Goal: Task Accomplishment & Management: Manage account settings

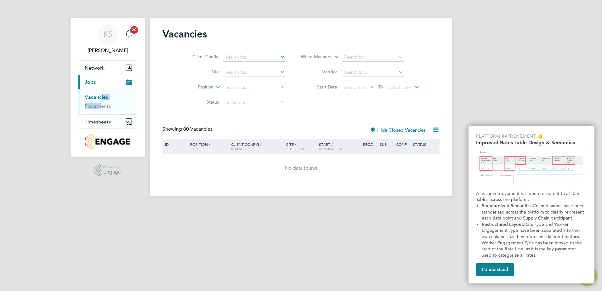
drag, startPoint x: 98, startPoint y: 106, endPoint x: 98, endPoint y: 112, distance: 5.7
click at [98, 112] on ul "Vacancies Placements" at bounding box center [107, 101] width 59 height 25
drag, startPoint x: 98, startPoint y: 112, endPoint x: 94, endPoint y: 123, distance: 11.5
click at [94, 123] on span "Timesheets" at bounding box center [98, 122] width 26 height 6
click at [96, 111] on link "Timesheets" at bounding box center [98, 111] width 26 height 6
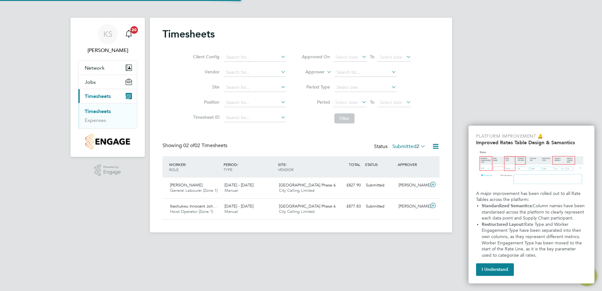
scroll to position [16, 55]
click at [194, 205] on span "Ikechukwu Innocent Joh…" at bounding box center [193, 205] width 47 height 5
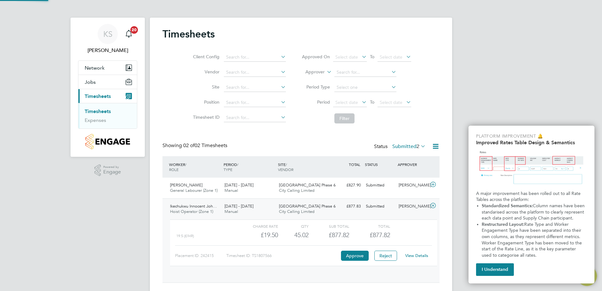
scroll to position [11, 61]
click at [417, 256] on link "View Details" at bounding box center [416, 255] width 23 height 5
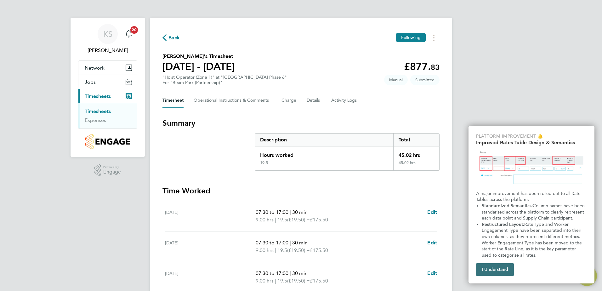
click at [500, 270] on button "I Understand" at bounding box center [495, 269] width 38 height 13
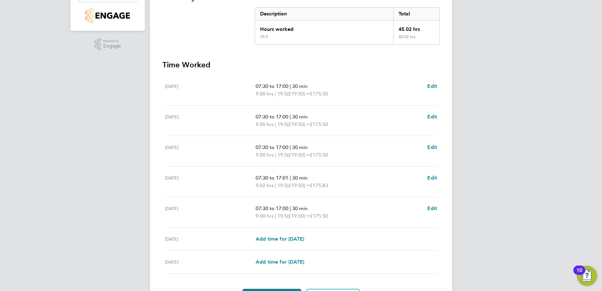
scroll to position [157, 0]
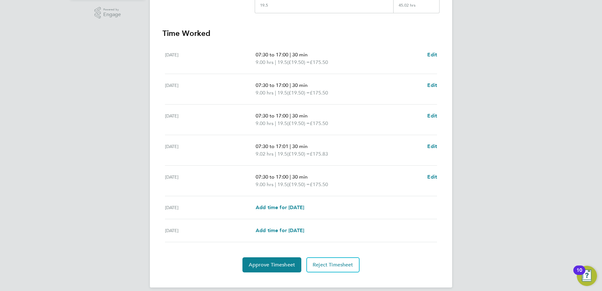
click at [272, 145] on span "07:30 to 17:01" at bounding box center [272, 146] width 33 height 6
click at [430, 145] on span "Edit" at bounding box center [432, 146] width 10 height 6
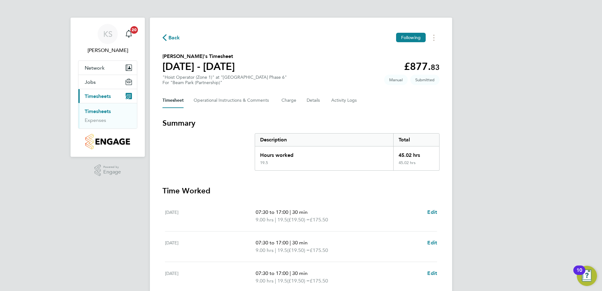
select select "30"
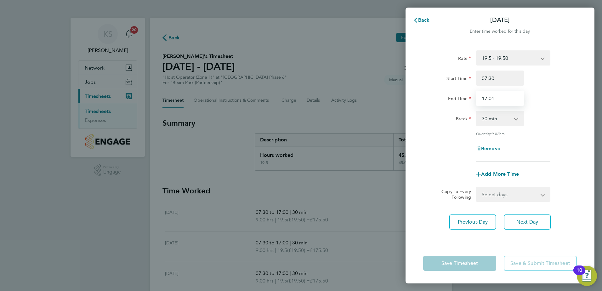
click at [498, 98] on input "17:01" at bounding box center [500, 98] width 48 height 15
type input "17:00"
click at [486, 245] on div "Save Timesheet Save & Submit Timesheet" at bounding box center [499, 263] width 189 height 40
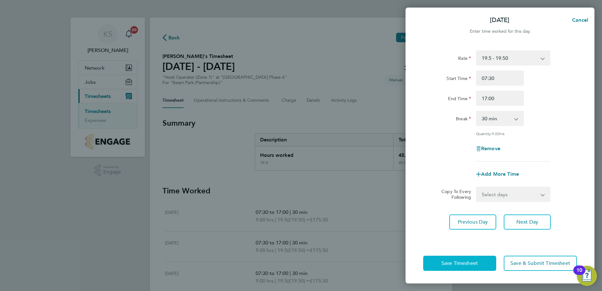
click at [475, 261] on span "Save Timesheet" at bounding box center [459, 263] width 37 height 6
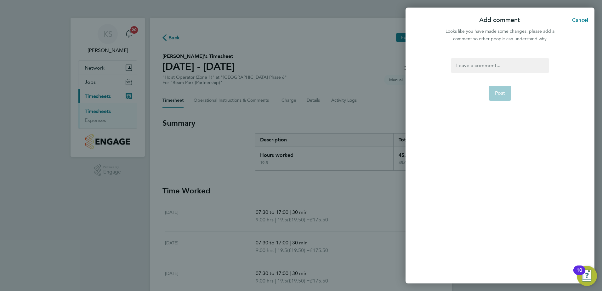
click at [497, 96] on app-form-button "Post" at bounding box center [499, 93] width 23 height 15
click at [498, 65] on div at bounding box center [499, 65] width 97 height 15
click at [500, 94] on span "Post" at bounding box center [500, 93] width 10 height 6
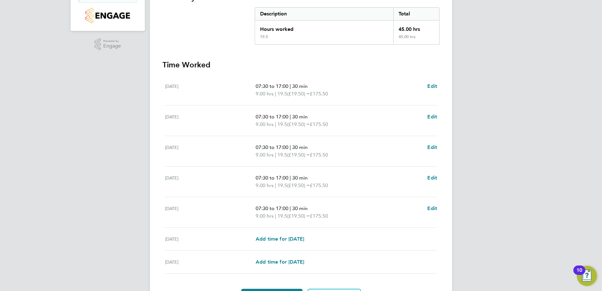
scroll to position [157, 0]
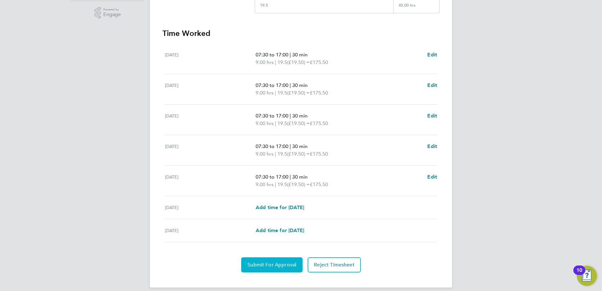
click at [259, 266] on span "Submit For Approval" at bounding box center [271, 265] width 49 height 6
click at [262, 264] on span "Approve Timesheet" at bounding box center [272, 265] width 46 height 6
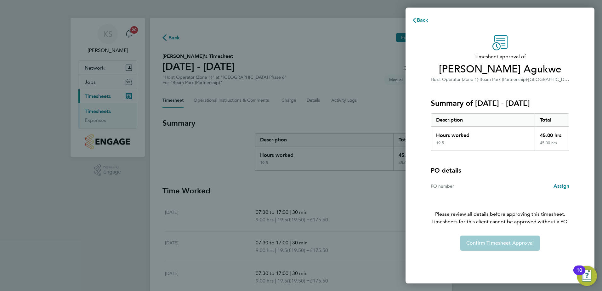
click at [448, 190] on div "PO number" at bounding box center [464, 186] width 69 height 8
click at [447, 195] on div "PO number Assign" at bounding box center [499, 186] width 138 height 18
click at [558, 189] on span "Assign" at bounding box center [561, 186] width 16 height 6
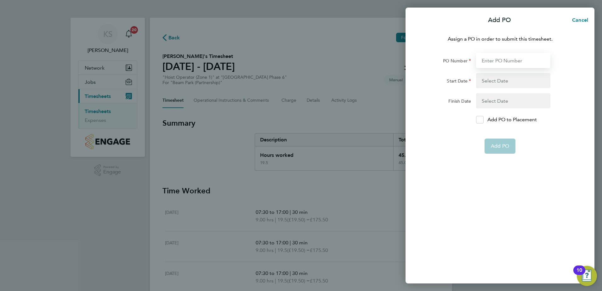
click at [503, 58] on input "PO Number" at bounding box center [513, 60] width 74 height 15
type input "H66979"
type input "02 Sep 24"
type input "31 Dec 26"
click at [497, 129] on span "Add PO" at bounding box center [500, 131] width 18 height 6
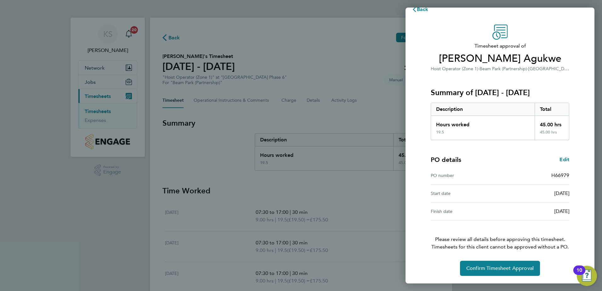
scroll to position [23, 0]
click at [505, 268] on span "Confirm Timesheet Approval" at bounding box center [499, 268] width 67 height 6
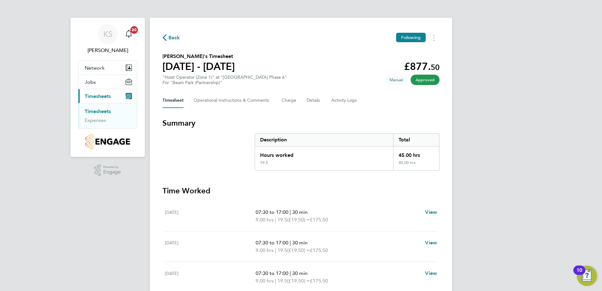
click at [95, 112] on link "Timesheets" at bounding box center [98, 111] width 26 height 6
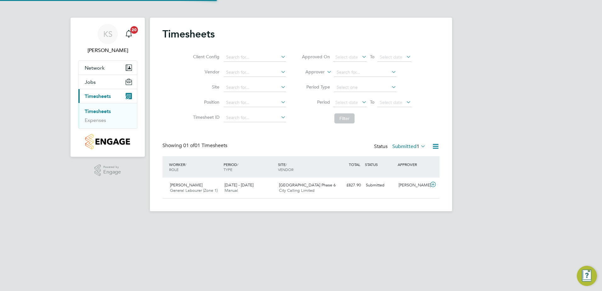
scroll to position [16, 55]
click at [190, 187] on span "[PERSON_NAME]" at bounding box center [186, 184] width 32 height 5
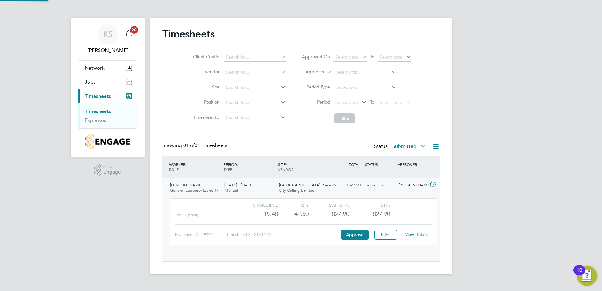
scroll to position [11, 61]
click at [409, 235] on link "View Details" at bounding box center [416, 234] width 23 height 5
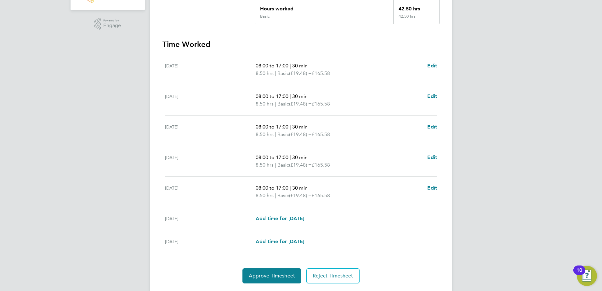
scroll to position [157, 0]
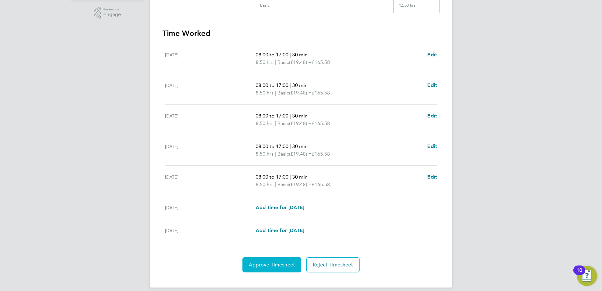
click at [262, 265] on span "Approve Timesheet" at bounding box center [272, 265] width 46 height 6
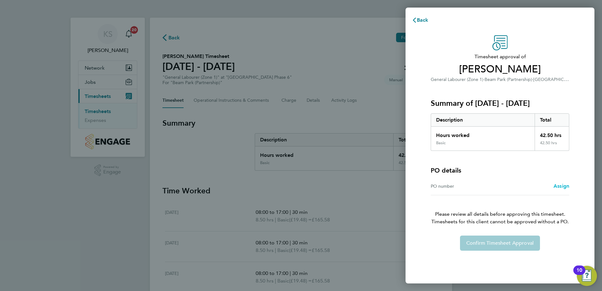
click at [563, 187] on span "Assign" at bounding box center [561, 186] width 16 height 6
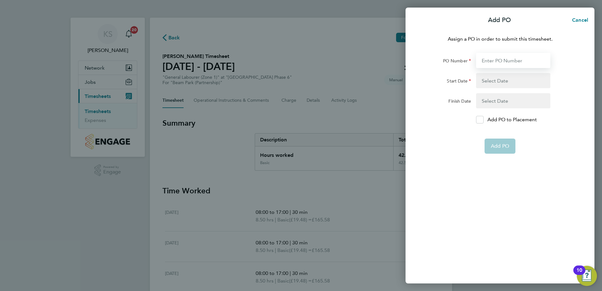
click at [486, 58] on input "PO Number" at bounding box center [513, 60] width 74 height 15
type input "H66979"
type input "02 Sep 24"
type input "31 Dec 26"
click at [497, 130] on span "Add PO" at bounding box center [500, 131] width 18 height 6
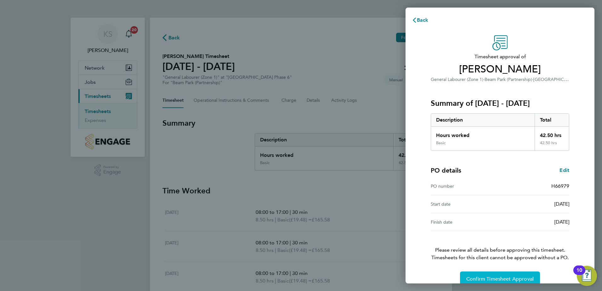
click at [500, 279] on span "Confirm Timesheet Approval" at bounding box center [499, 279] width 67 height 6
